Goal: Task Accomplishment & Management: Manage account settings

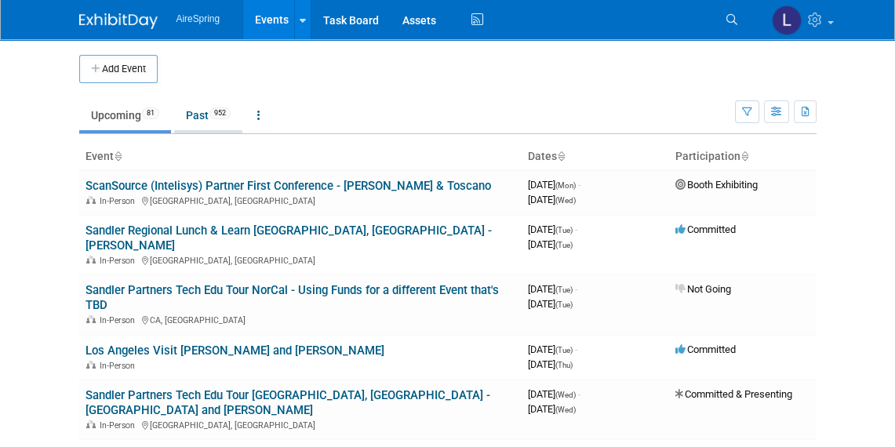
click at [194, 114] on link "Past 952" at bounding box center [208, 115] width 68 height 30
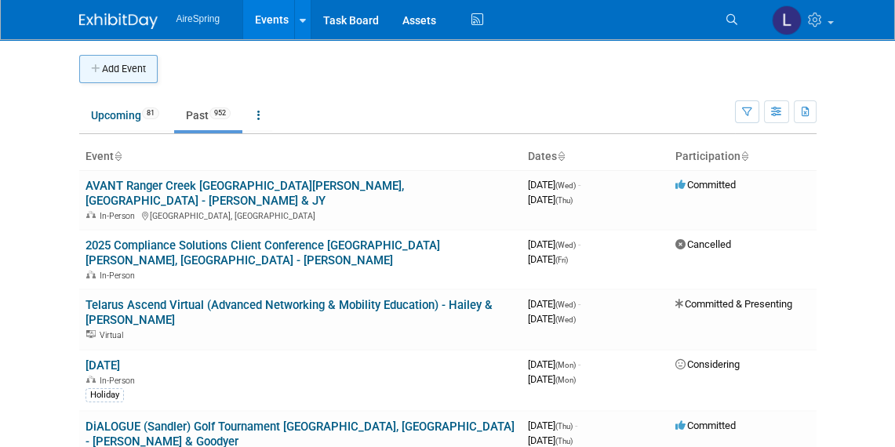
click at [131, 67] on button "Add Event" at bounding box center [118, 69] width 78 height 28
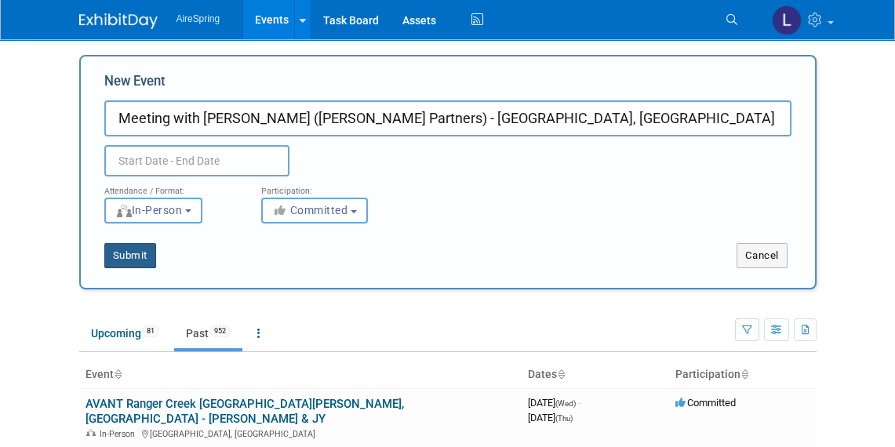
type input "Meeting with Jay Wilson (Sandler Partners) - Riverside, CA - Valderrama"
drag, startPoint x: 138, startPoint y: 250, endPoint x: 177, endPoint y: 147, distance: 110.8
click at [177, 147] on form "New Event Meeting with Jay Wilson (Sandler Partners) - Riverside, CA - Valderra…" at bounding box center [447, 170] width 687 height 196
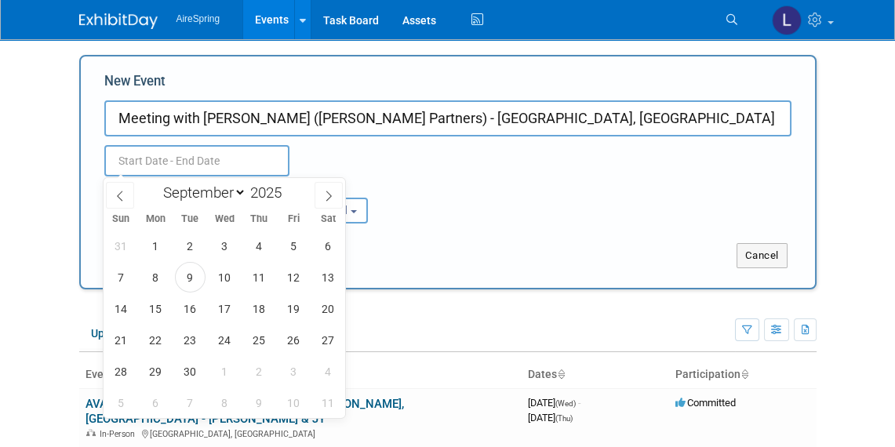
click at [175, 160] on input "text" at bounding box center [196, 160] width 185 height 31
click at [124, 194] on icon at bounding box center [120, 196] width 11 height 11
click at [123, 193] on icon at bounding box center [120, 196] width 11 height 11
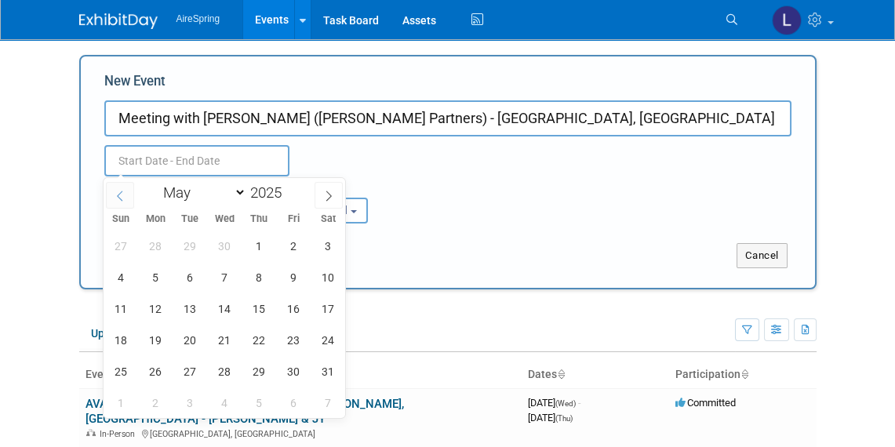
click at [123, 193] on icon at bounding box center [120, 196] width 11 height 11
click at [330, 191] on icon at bounding box center [328, 196] width 11 height 11
select select "3"
drag, startPoint x: 227, startPoint y: 363, endPoint x: 247, endPoint y: 365, distance: 20.5
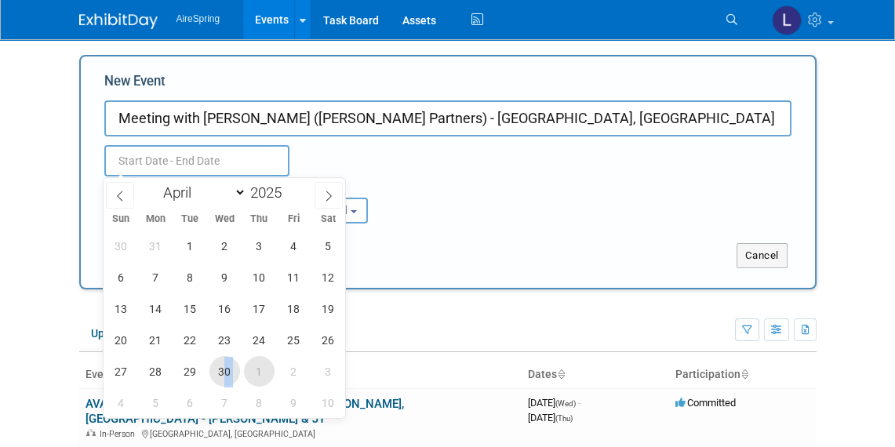
click at [247, 365] on div "30 31 1 2 3 4 5 6 7 8 9 10 11 12 13 14 15 16 17 18 19 20 21 22 23 24 25 26 27 2…" at bounding box center [225, 324] width 242 height 188
click at [254, 365] on span "1" at bounding box center [259, 371] width 31 height 31
click at [230, 363] on span "30" at bounding box center [225, 371] width 31 height 31
type input "Apr 30, 2025 to May 1, 2025"
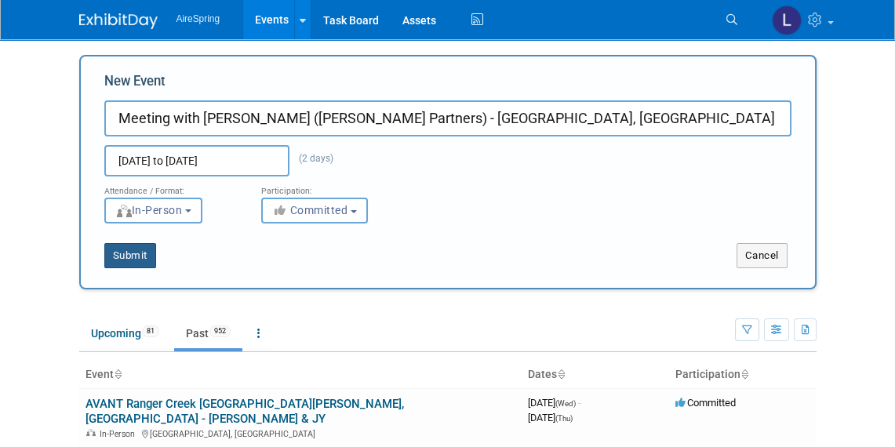
click at [146, 248] on button "Submit" at bounding box center [130, 255] width 52 height 25
click at [131, 259] on button "Submit" at bounding box center [130, 255] width 52 height 25
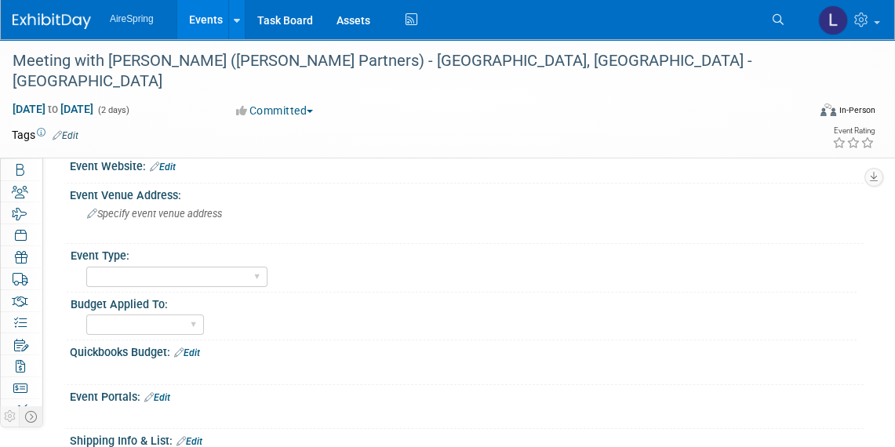
click at [74, 15] on img at bounding box center [52, 21] width 78 height 16
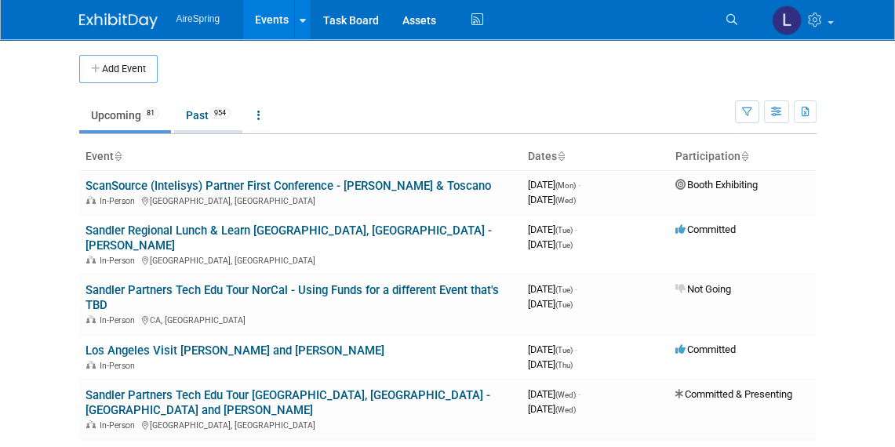
click at [208, 116] on link "Past 954" at bounding box center [208, 115] width 68 height 30
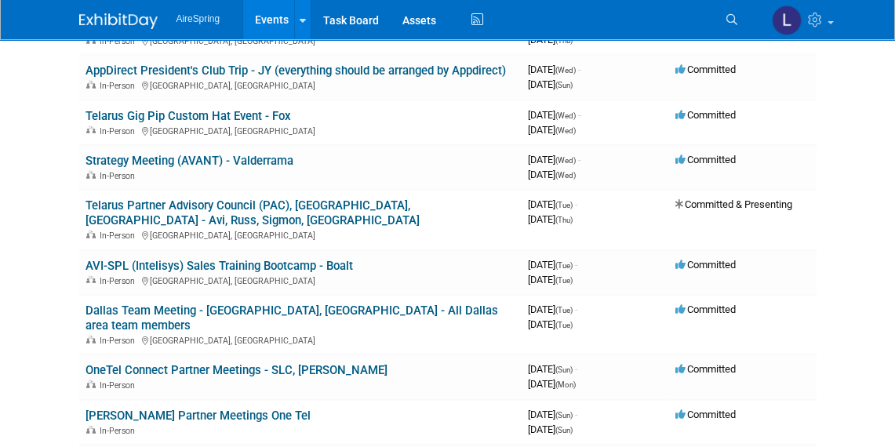
scroll to position [7300, 0]
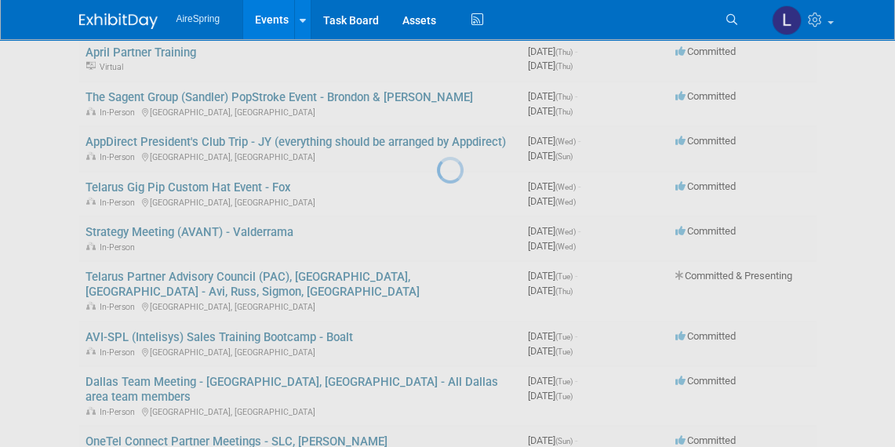
click at [437, 110] on div at bounding box center [448, 223] width 22 height 447
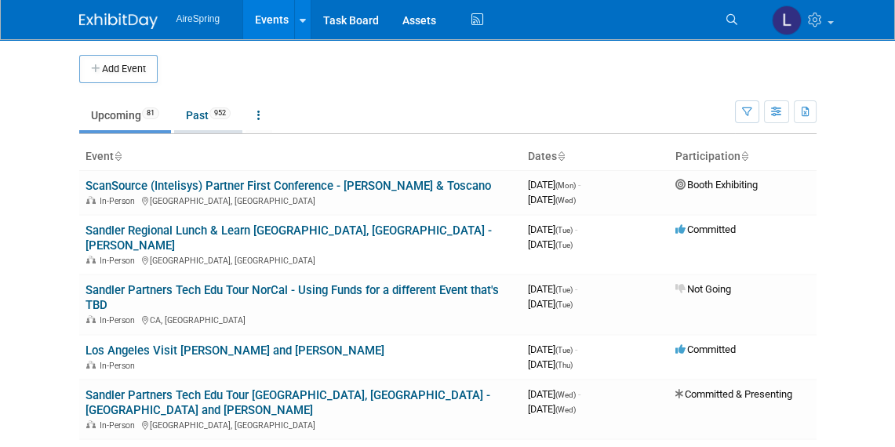
click at [196, 119] on link "Past 952" at bounding box center [208, 115] width 68 height 30
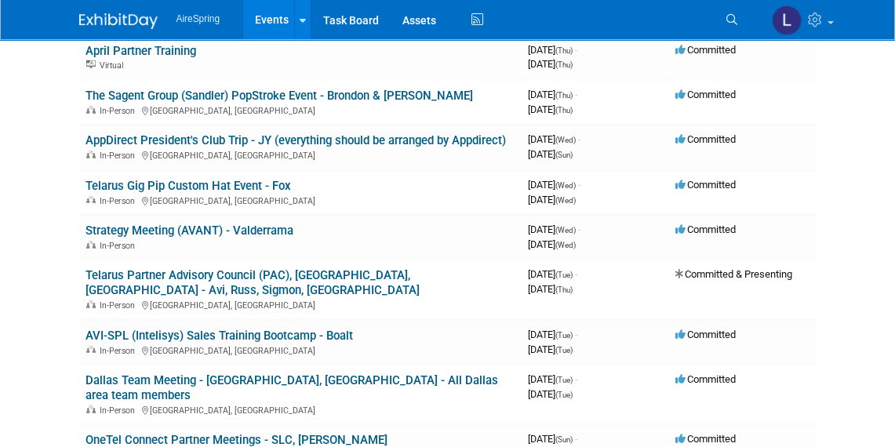
scroll to position [7230, 0]
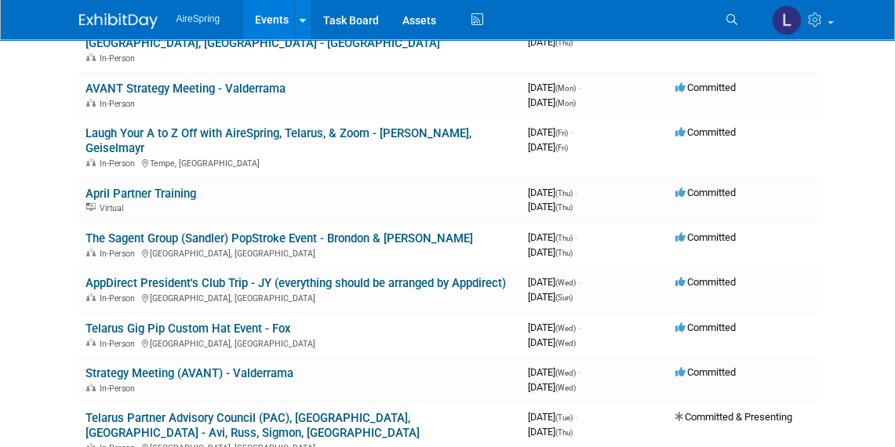
drag, startPoint x: 636, startPoint y: 261, endPoint x: 381, endPoint y: 253, distance: 254.4
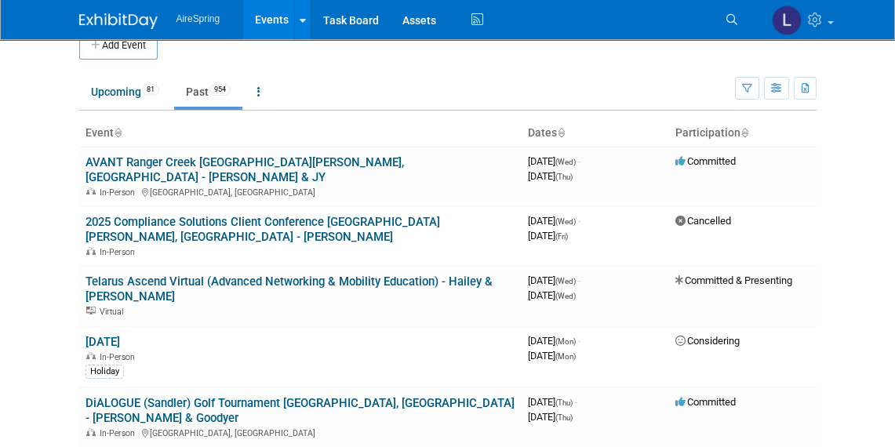
scroll to position [0, 0]
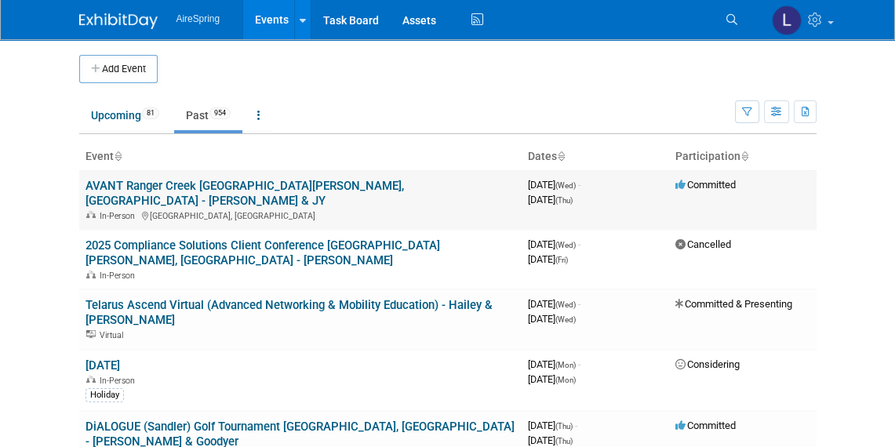
click at [156, 190] on link "AVANT Ranger Creek [GEOGRAPHIC_DATA][PERSON_NAME], [GEOGRAPHIC_DATA] - [PERSON_…" at bounding box center [245, 193] width 319 height 29
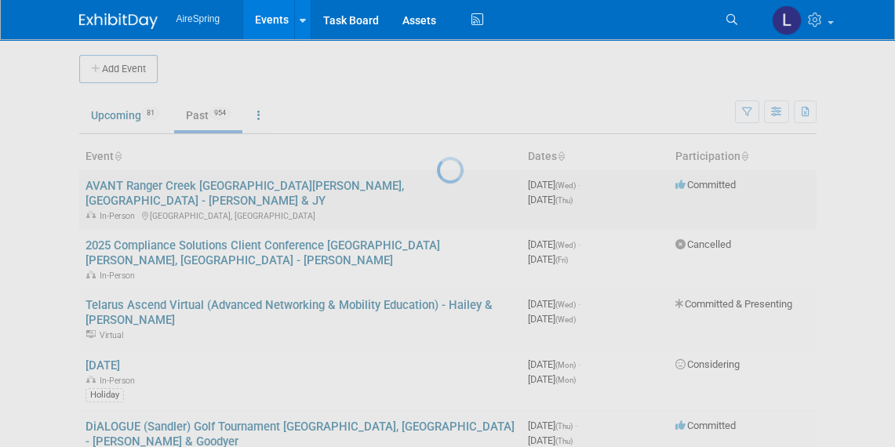
click at [437, 190] on div at bounding box center [448, 223] width 22 height 447
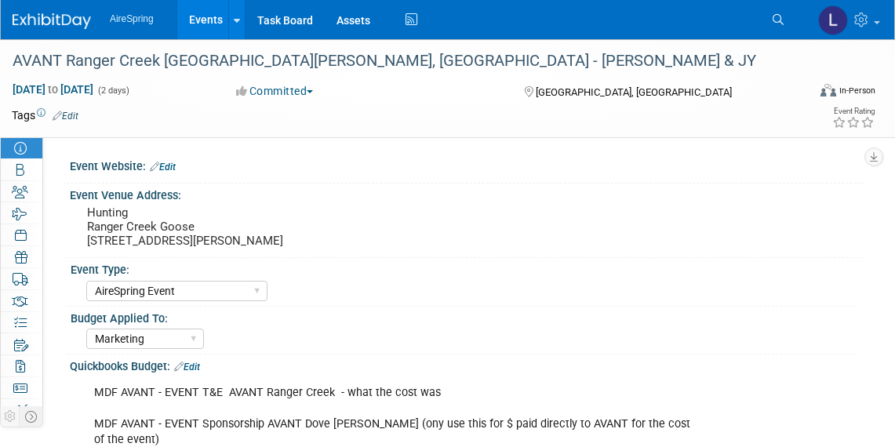
select select "AireSpring Event"
select select "Marketing"
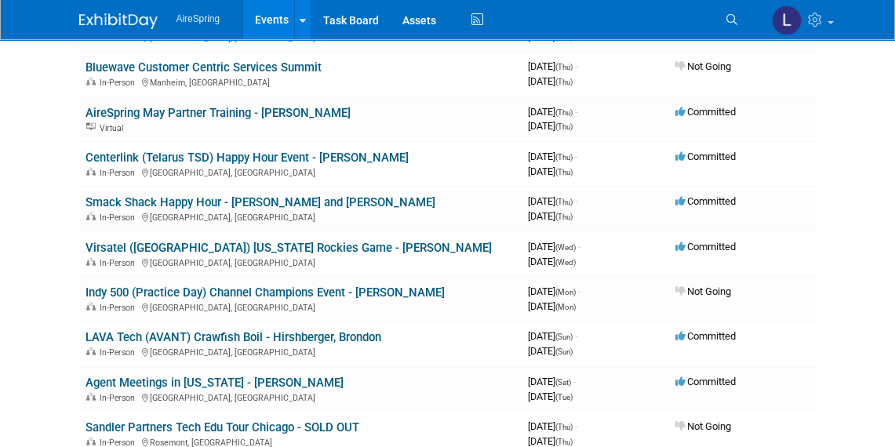
scroll to position [5596, 0]
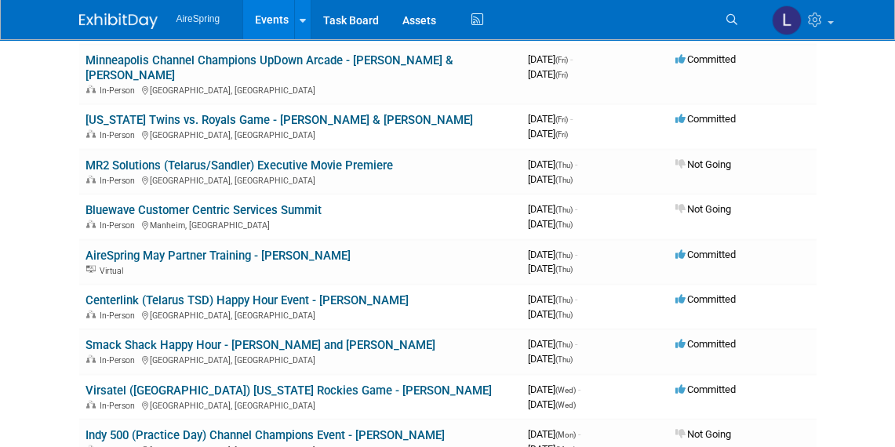
scroll to position [5667, 0]
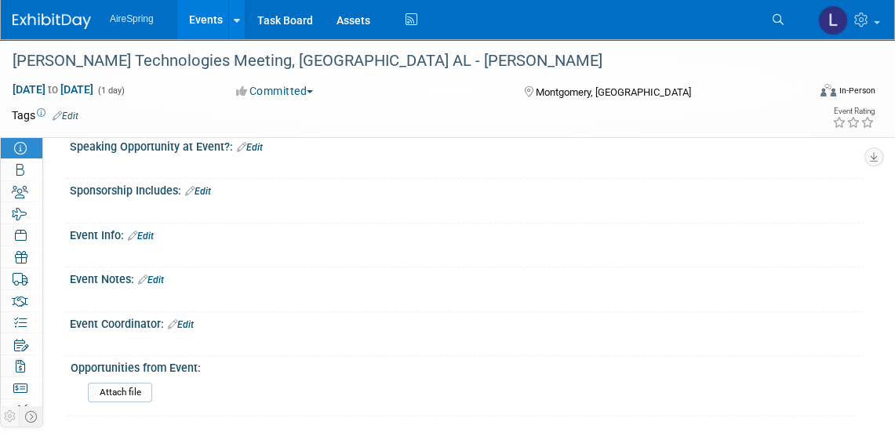
scroll to position [285, 0]
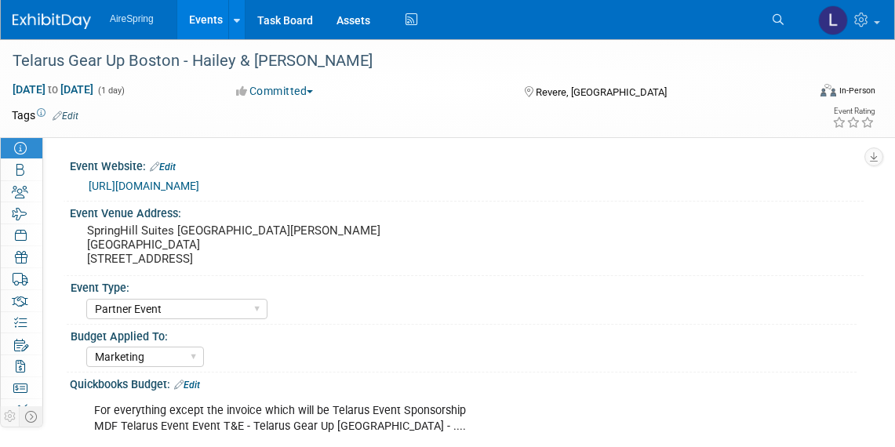
select select "Partner Event"
select select "Marketing"
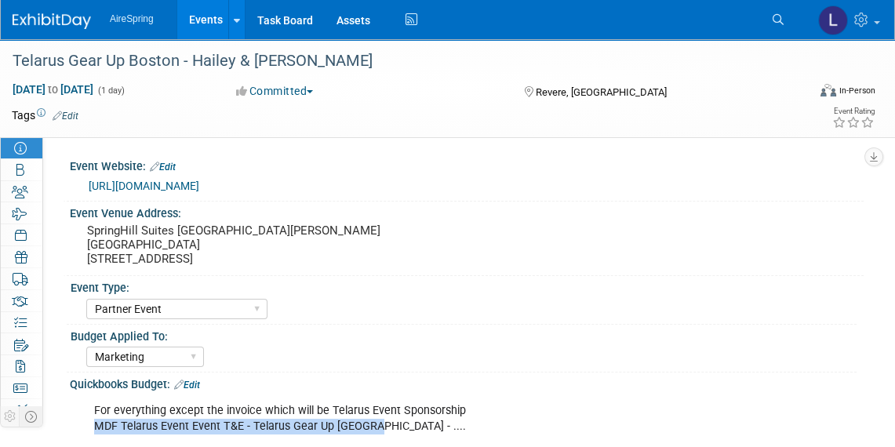
drag, startPoint x: 368, startPoint y: 411, endPoint x: 96, endPoint y: 406, distance: 272.4
click at [96, 406] on div "For everything except the invoice which will be Telarus Event Sponsorship MDF T…" at bounding box center [395, 435] width 625 height 78
copy div "MDF Telarus Event Event T&E - Telarus Gear Up [GEOGRAPHIC_DATA]"
